Goal: Task Accomplishment & Management: Complete application form

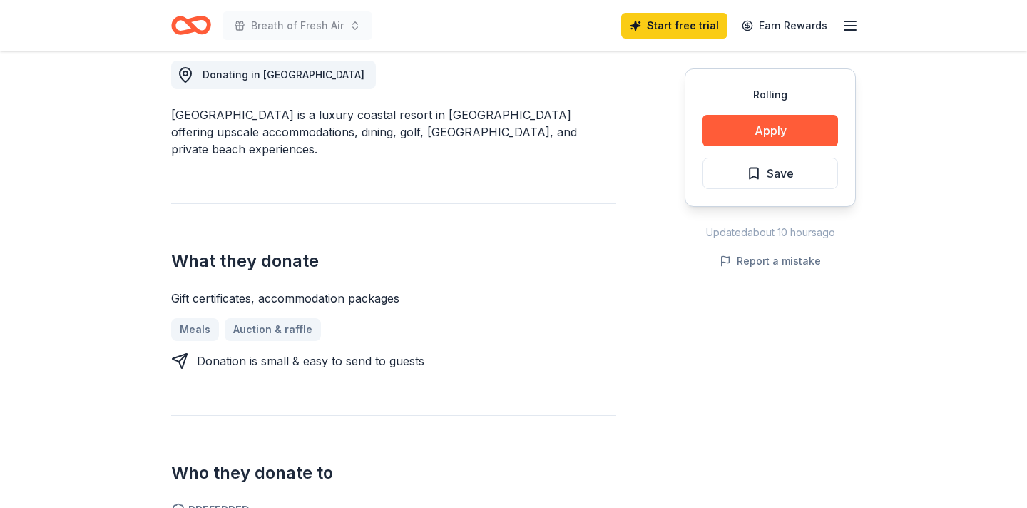
scroll to position [412, 0]
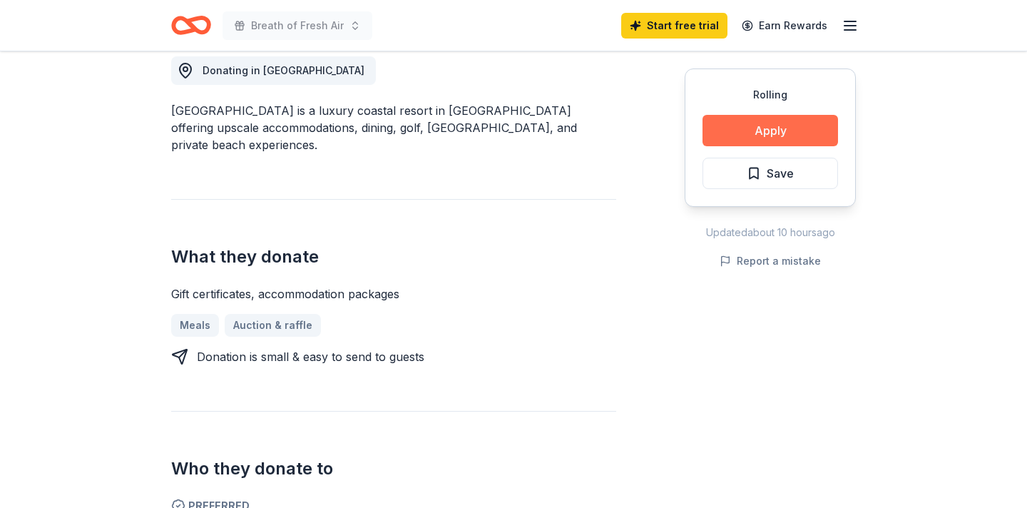
click at [802, 128] on button "Apply" at bounding box center [771, 130] width 136 height 31
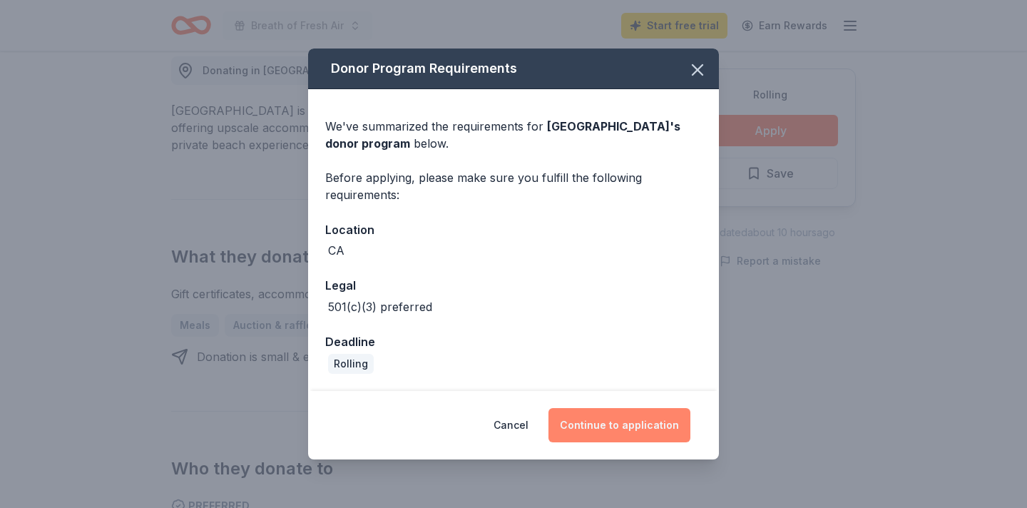
click at [609, 437] on button "Continue to application" at bounding box center [620, 425] width 142 height 34
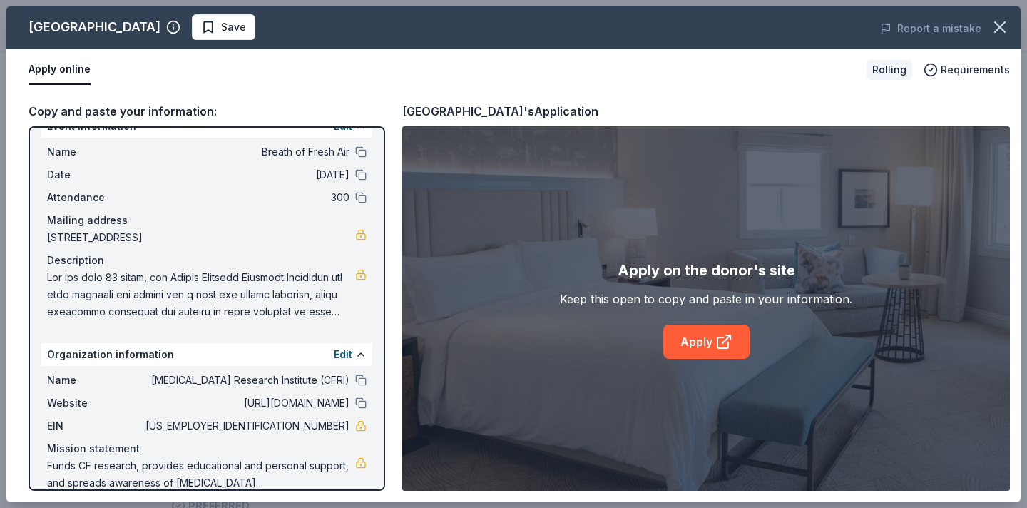
scroll to position [44, 0]
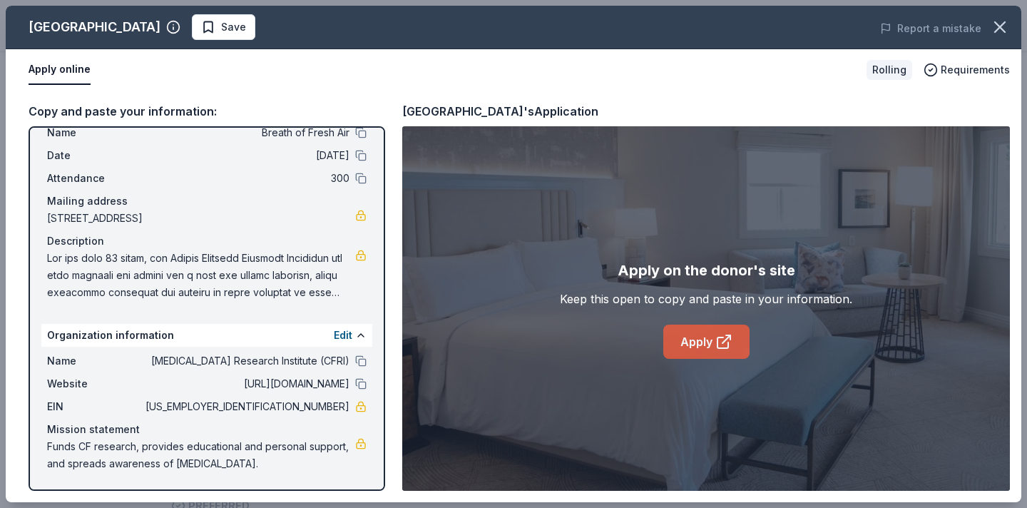
click at [716, 343] on icon at bounding box center [723, 341] width 17 height 17
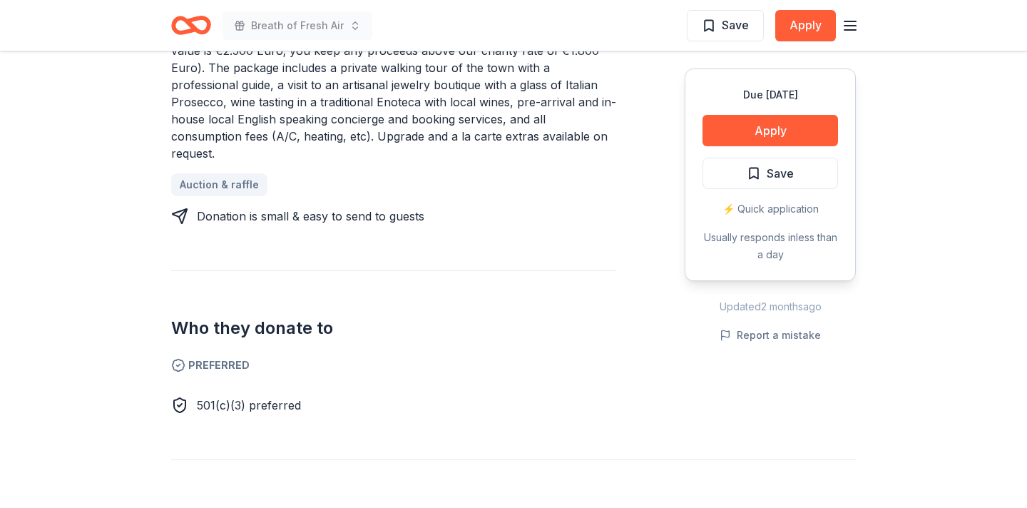
scroll to position [680, 0]
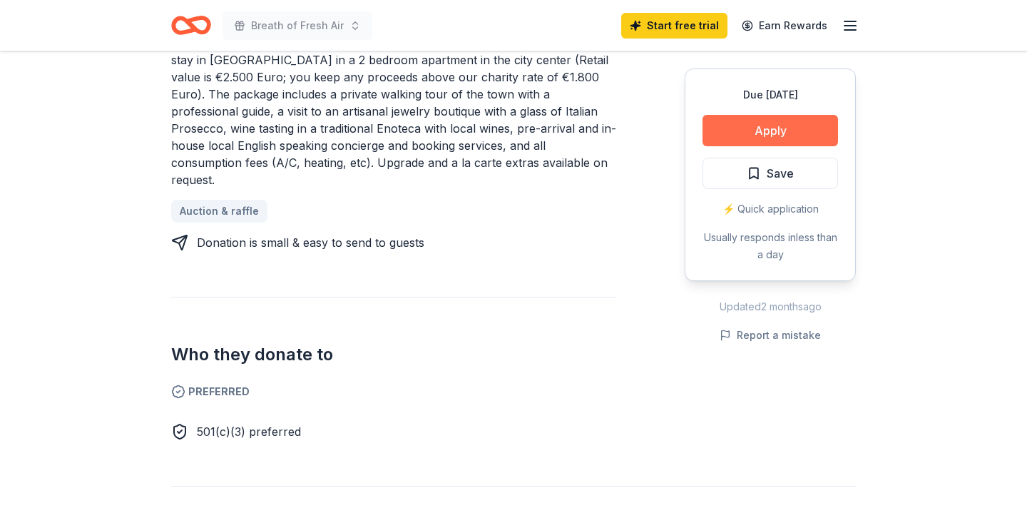
click at [770, 124] on button "Apply" at bounding box center [771, 130] width 136 height 31
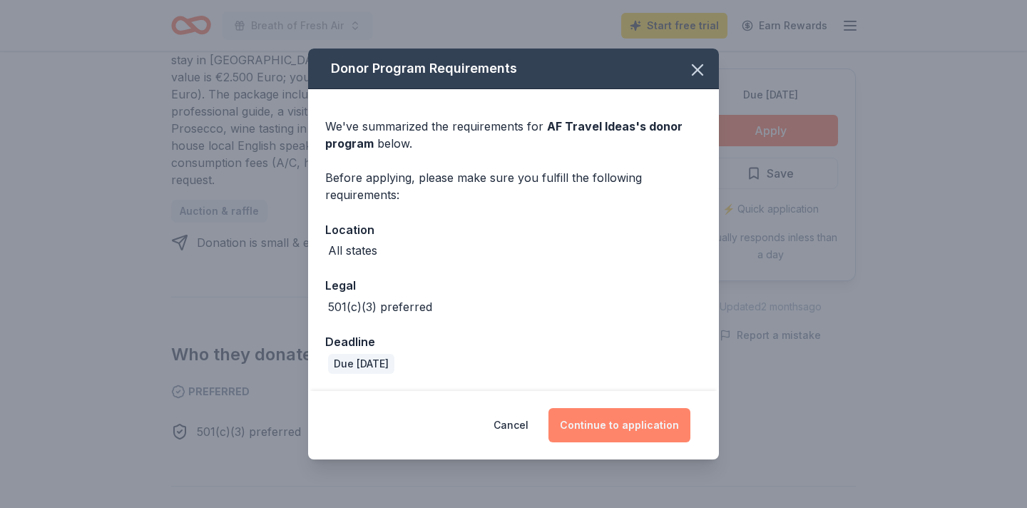
click at [603, 429] on button "Continue to application" at bounding box center [620, 425] width 142 height 34
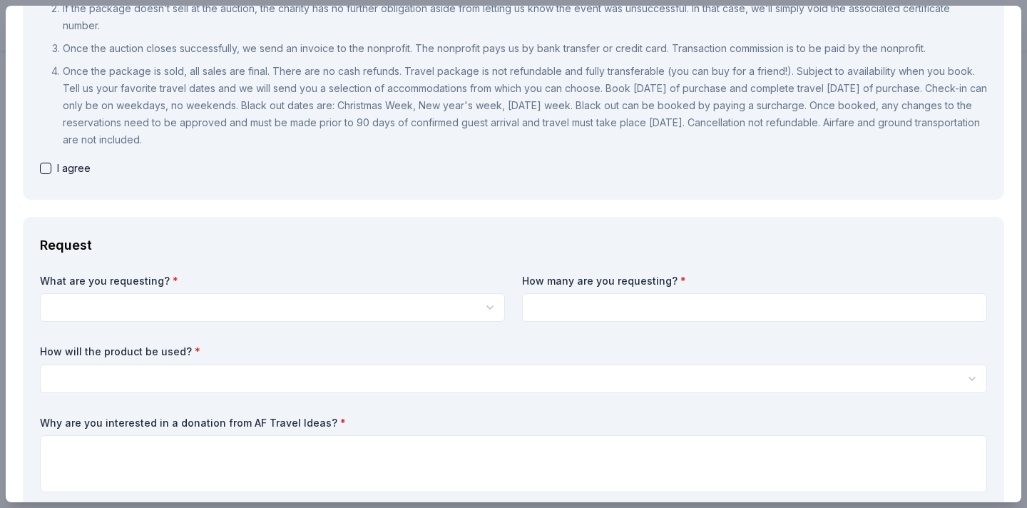
scroll to position [0, 0]
